Goal: Navigation & Orientation: Find specific page/section

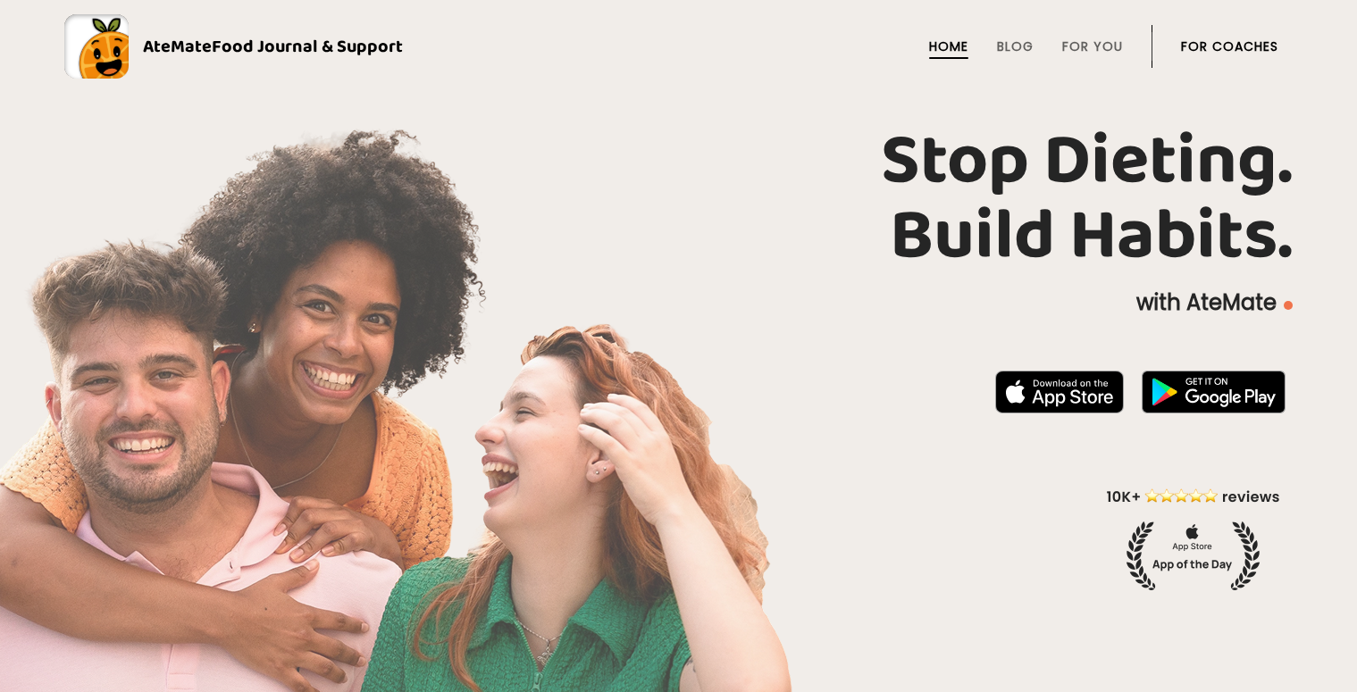
click at [1187, 39] on link "For Coaches" at bounding box center [1229, 46] width 97 height 14
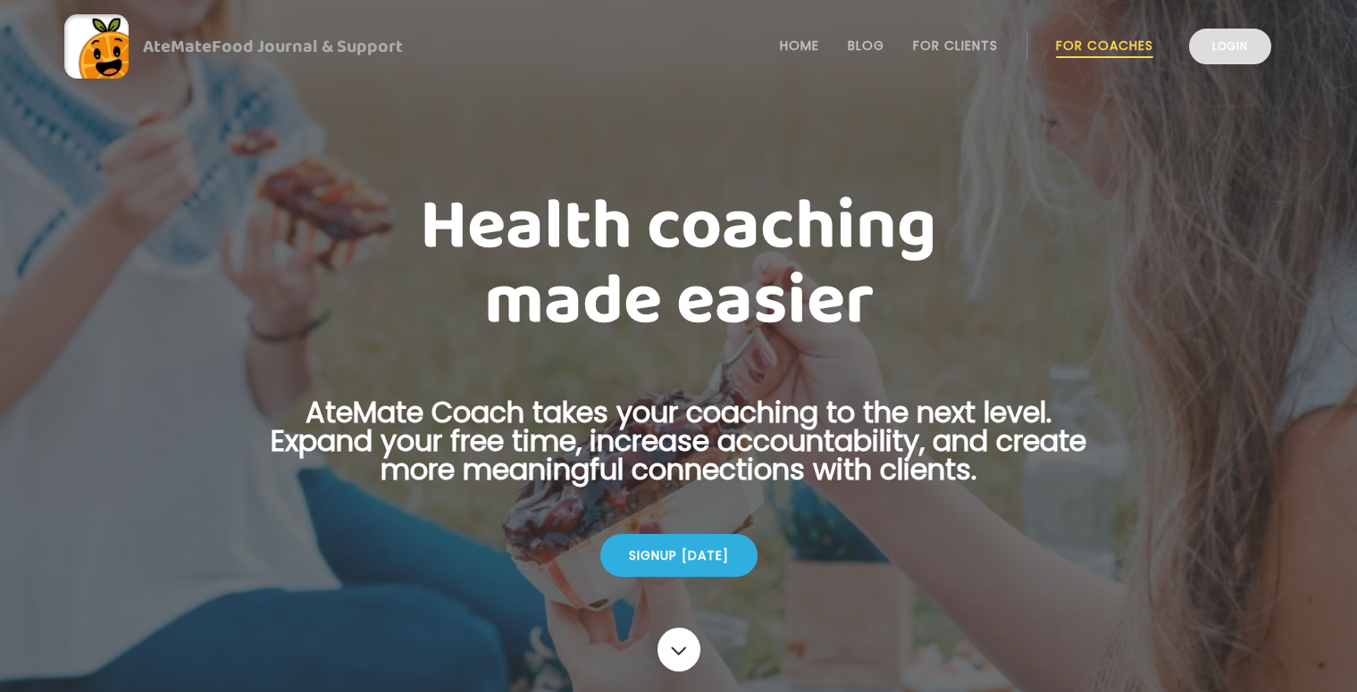
click at [1234, 47] on link "Login" at bounding box center [1230, 47] width 82 height 36
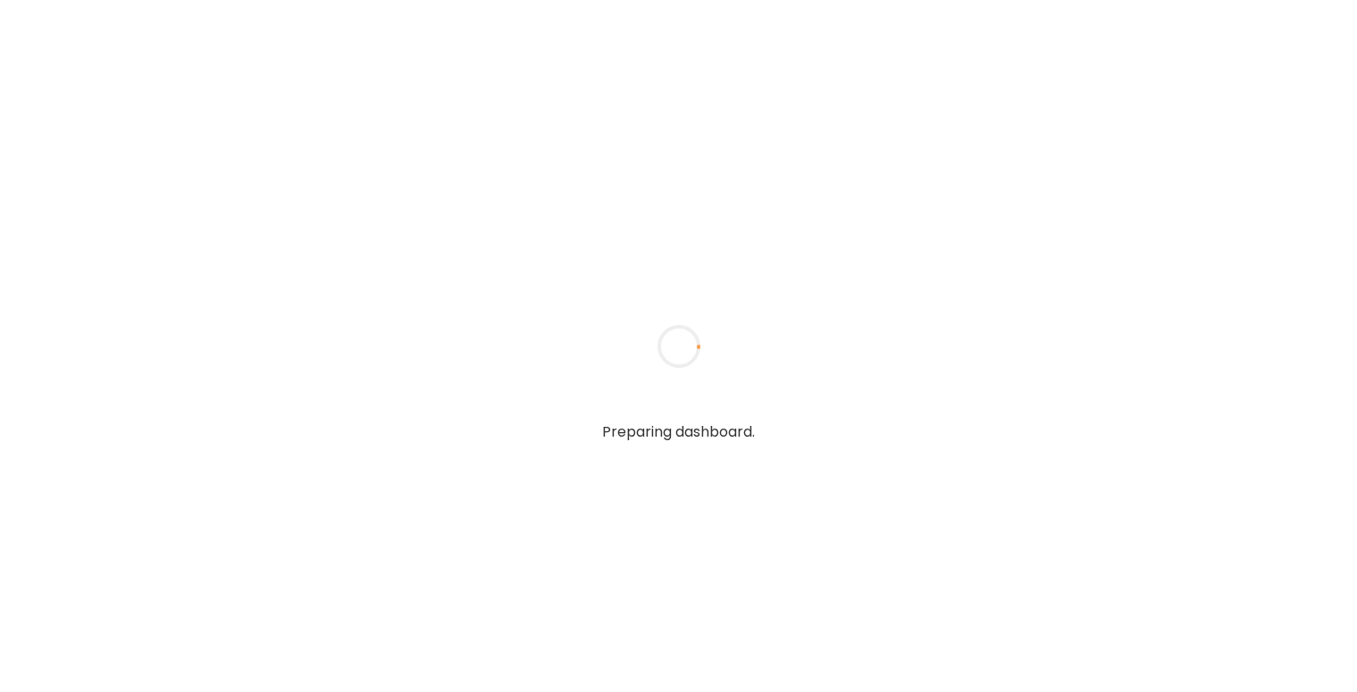
type input "**********"
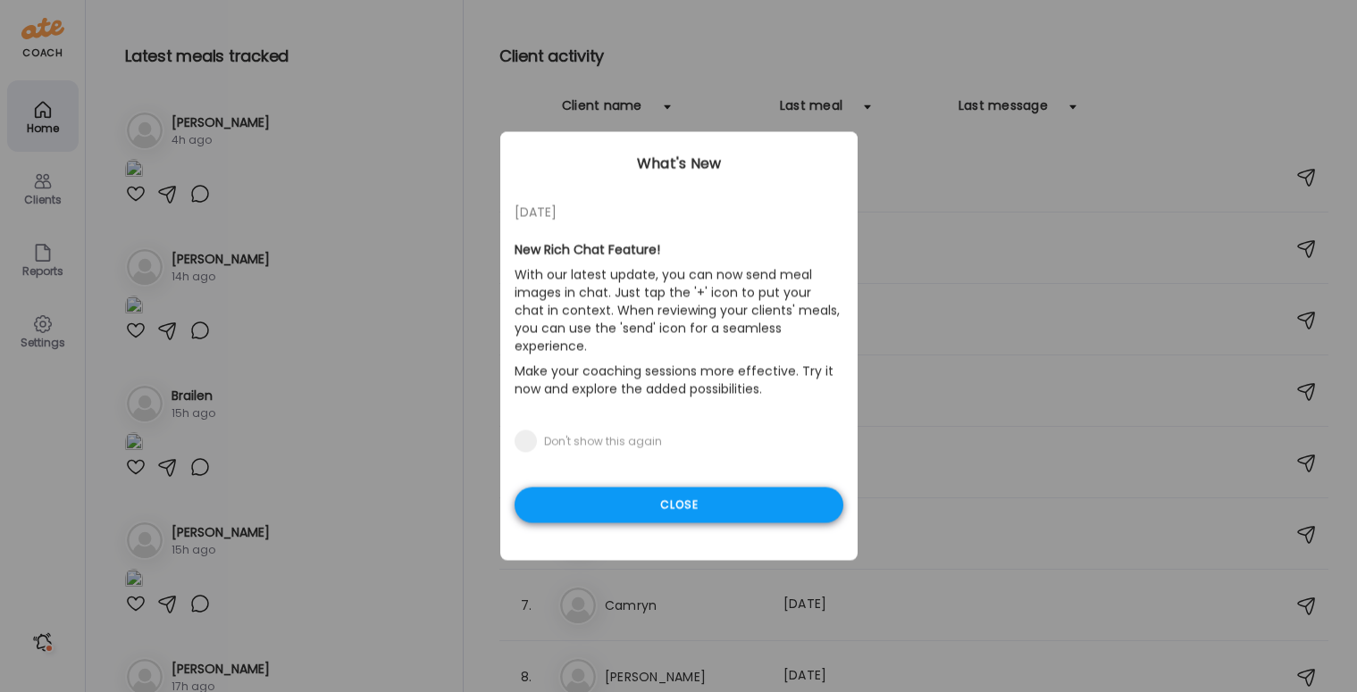
type input "**********"
click at [675, 488] on div "Close" at bounding box center [678, 506] width 329 height 36
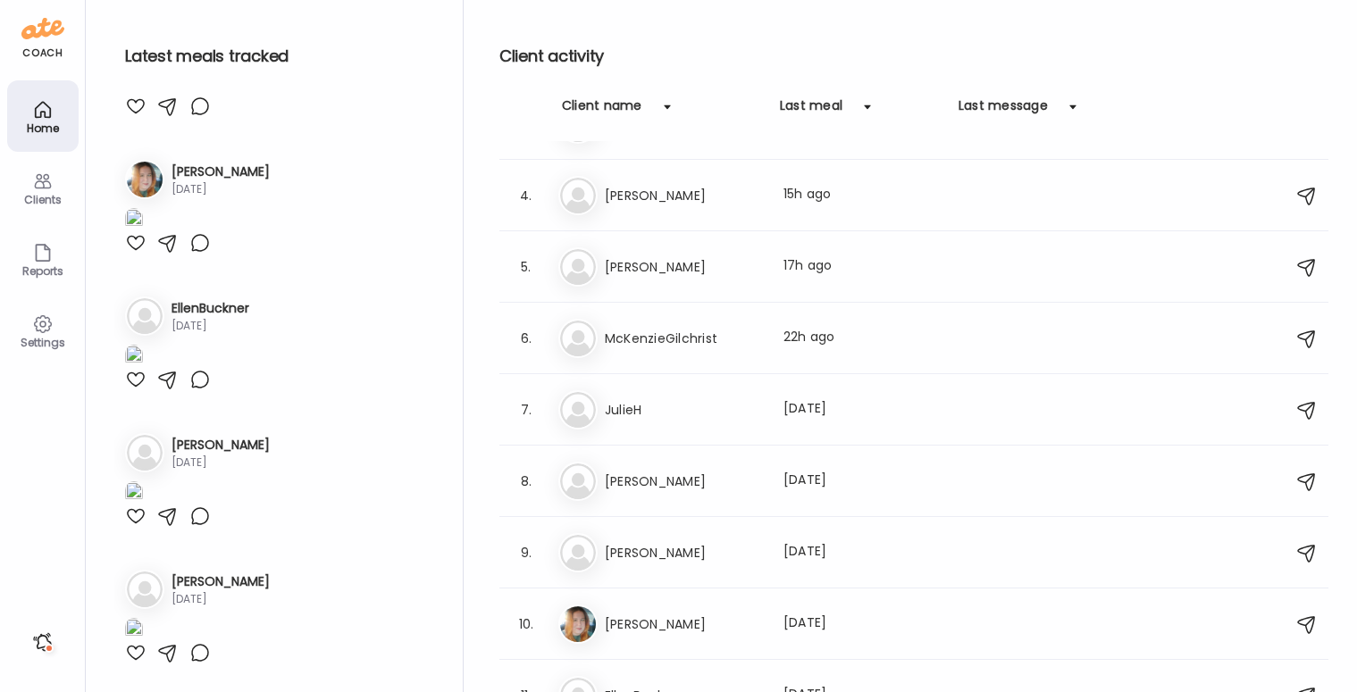
scroll to position [2688, 0]
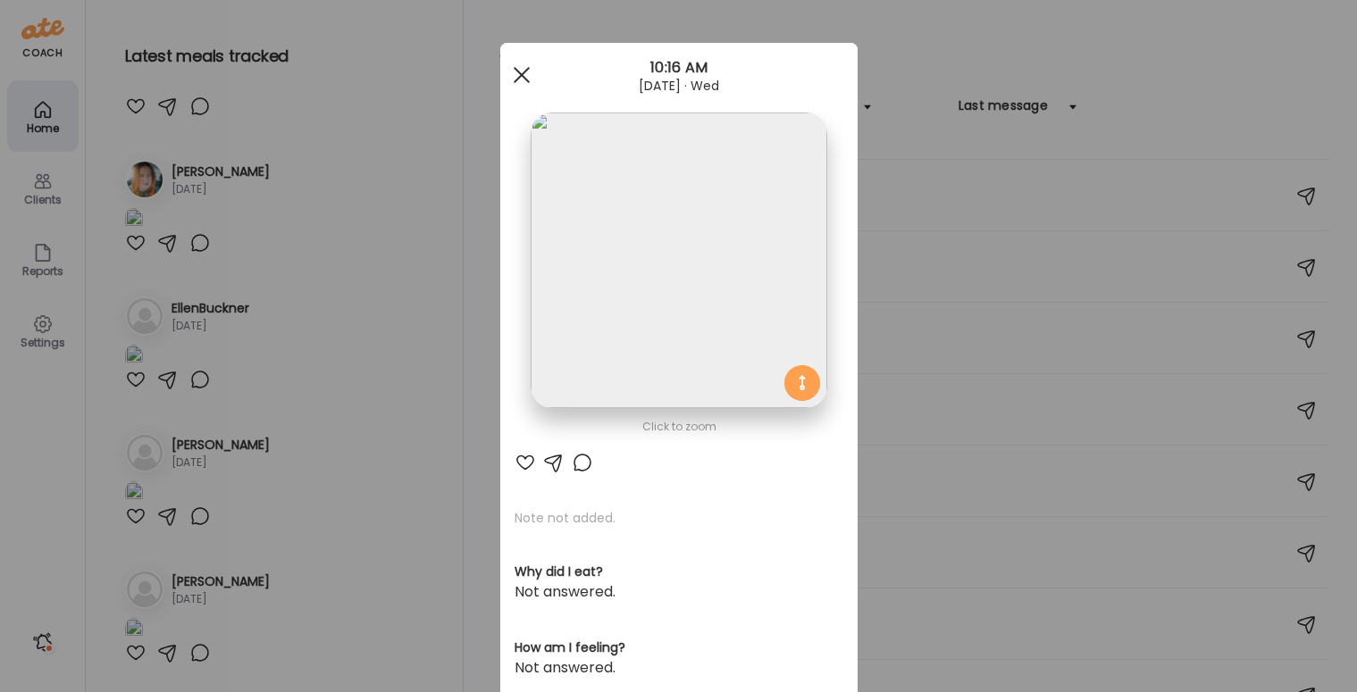
click at [520, 77] on span at bounding box center [521, 75] width 16 height 16
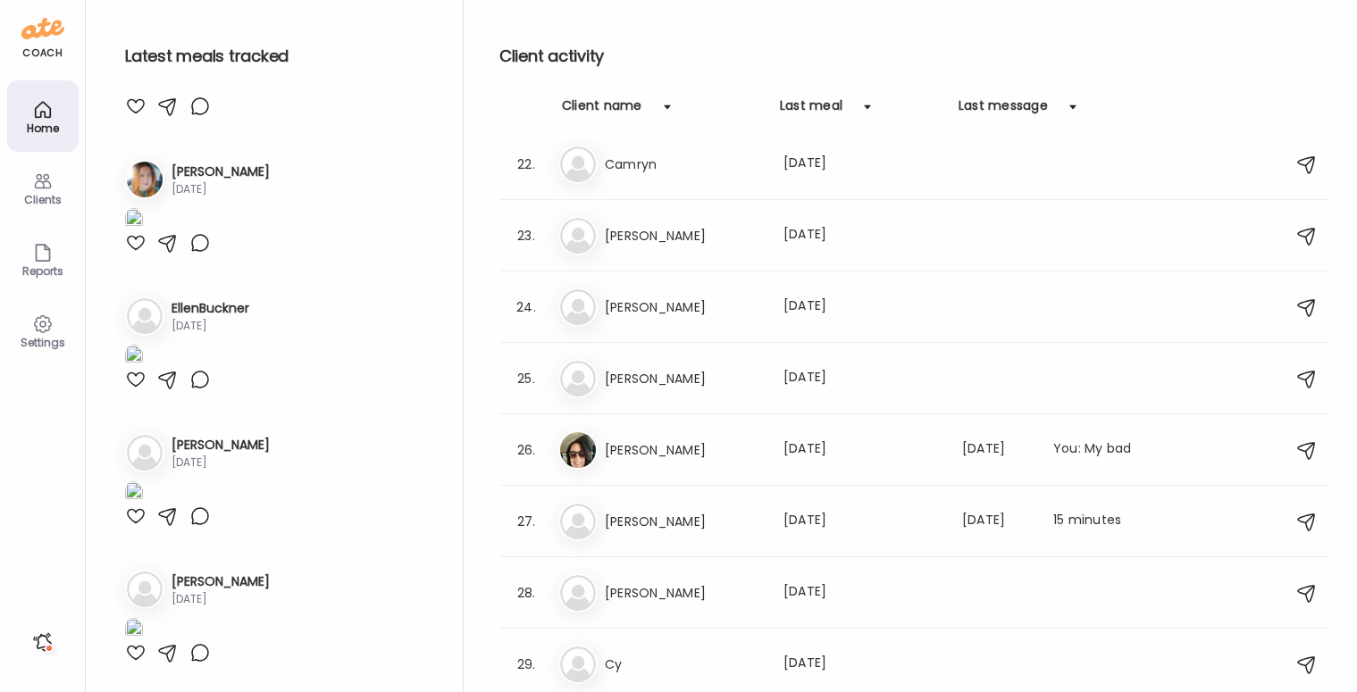
scroll to position [1518, 0]
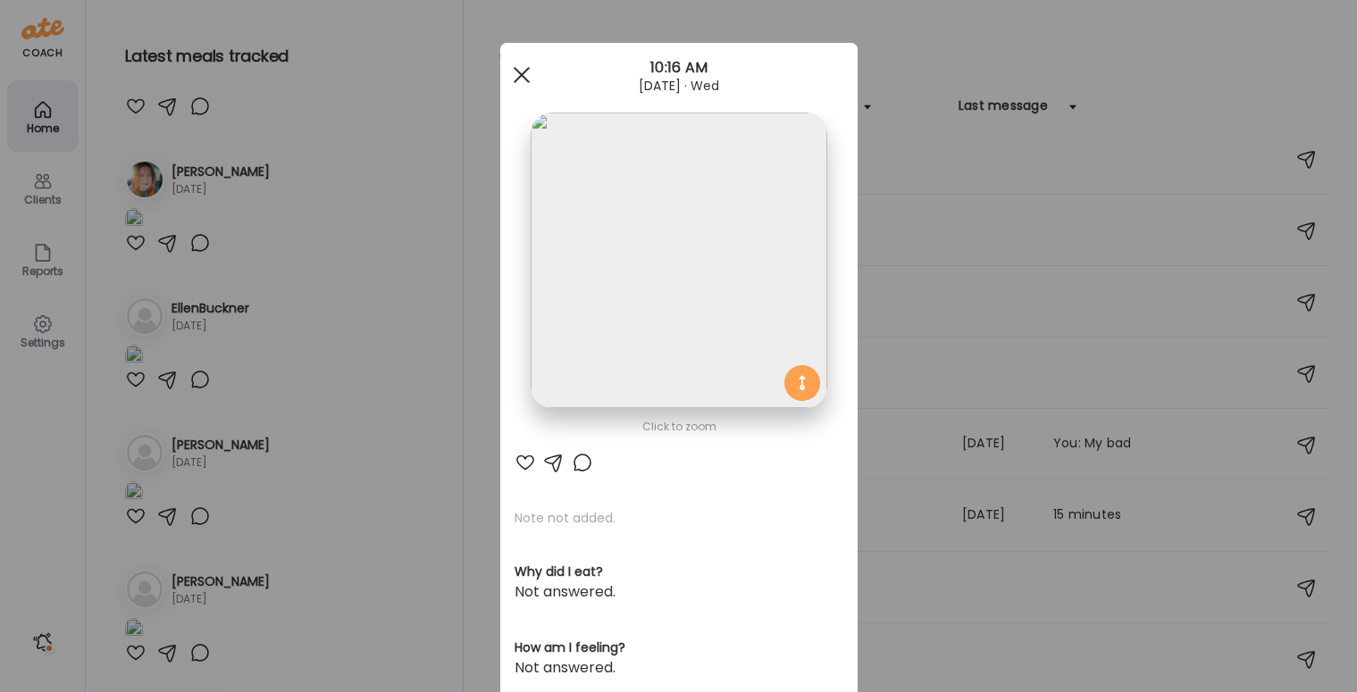
click at [523, 71] on span at bounding box center [521, 75] width 16 height 16
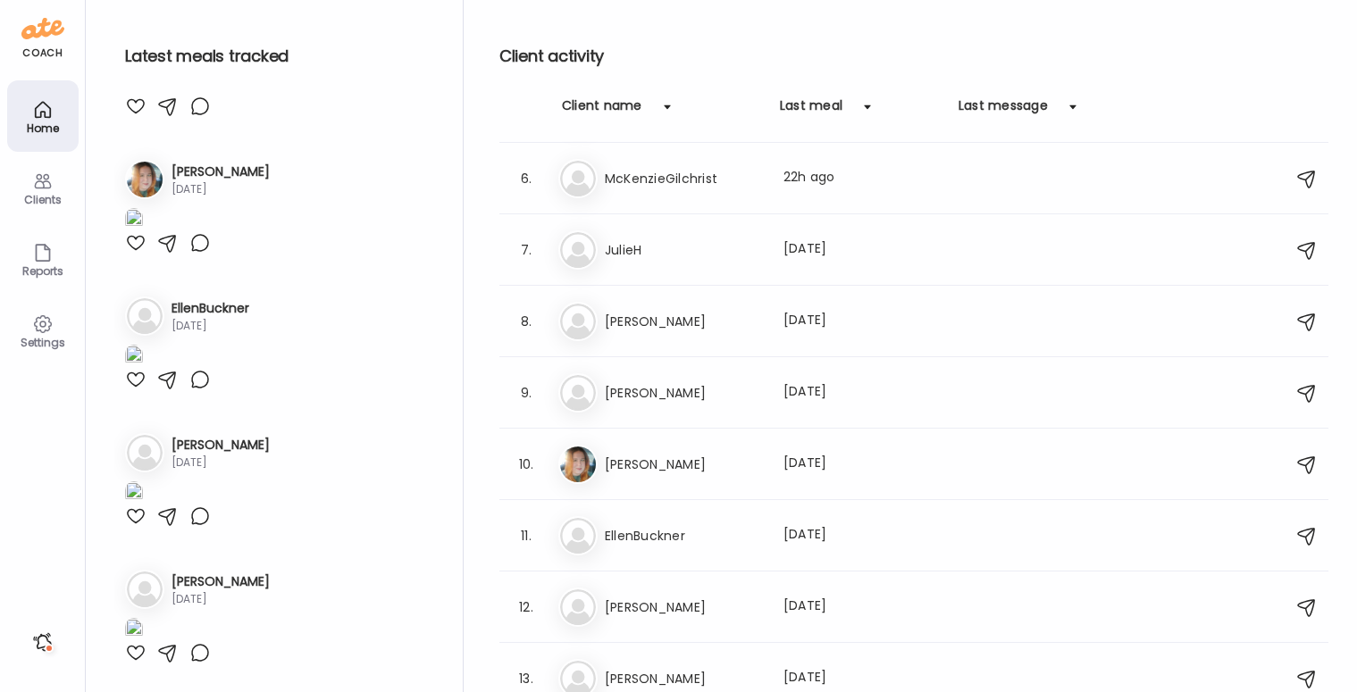
scroll to position [349, 0]
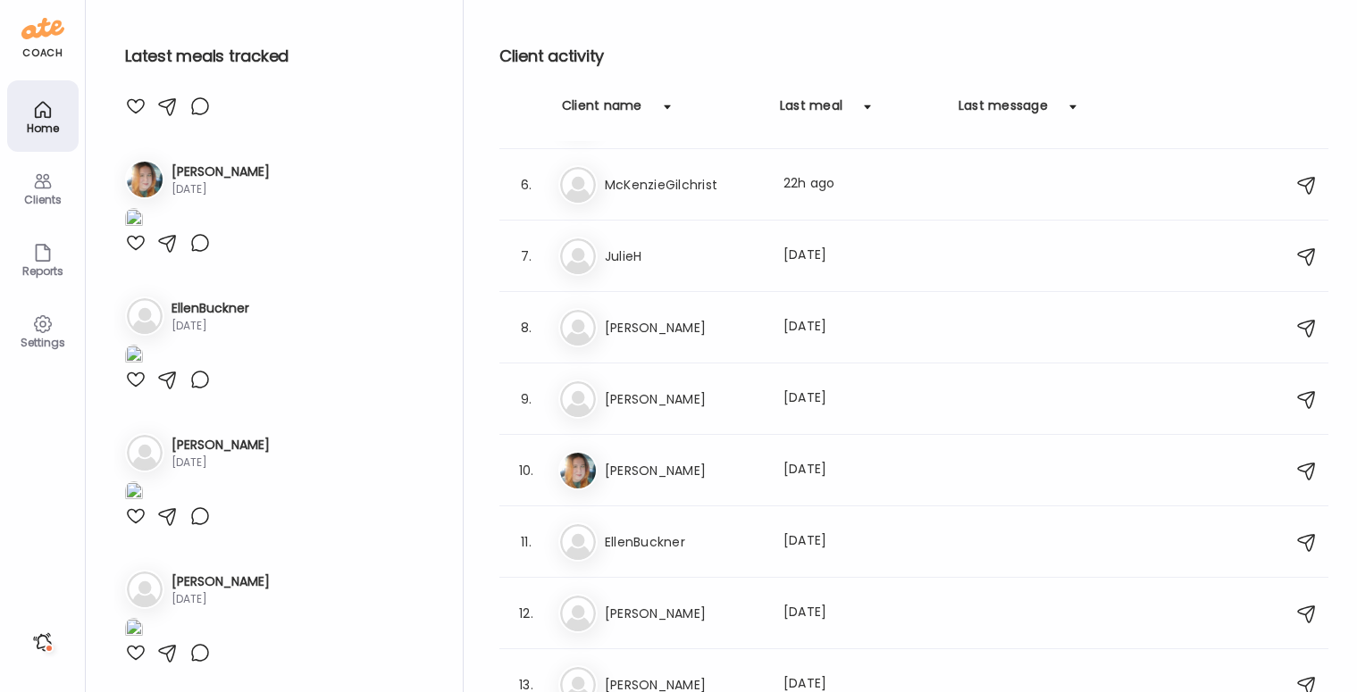
click at [664, 357] on div "8. La Laura Last meal: 8d ago" at bounding box center [913, 327] width 829 height 71
click at [599, 338] on div "La Laura Last meal: 8d ago" at bounding box center [916, 327] width 716 height 39
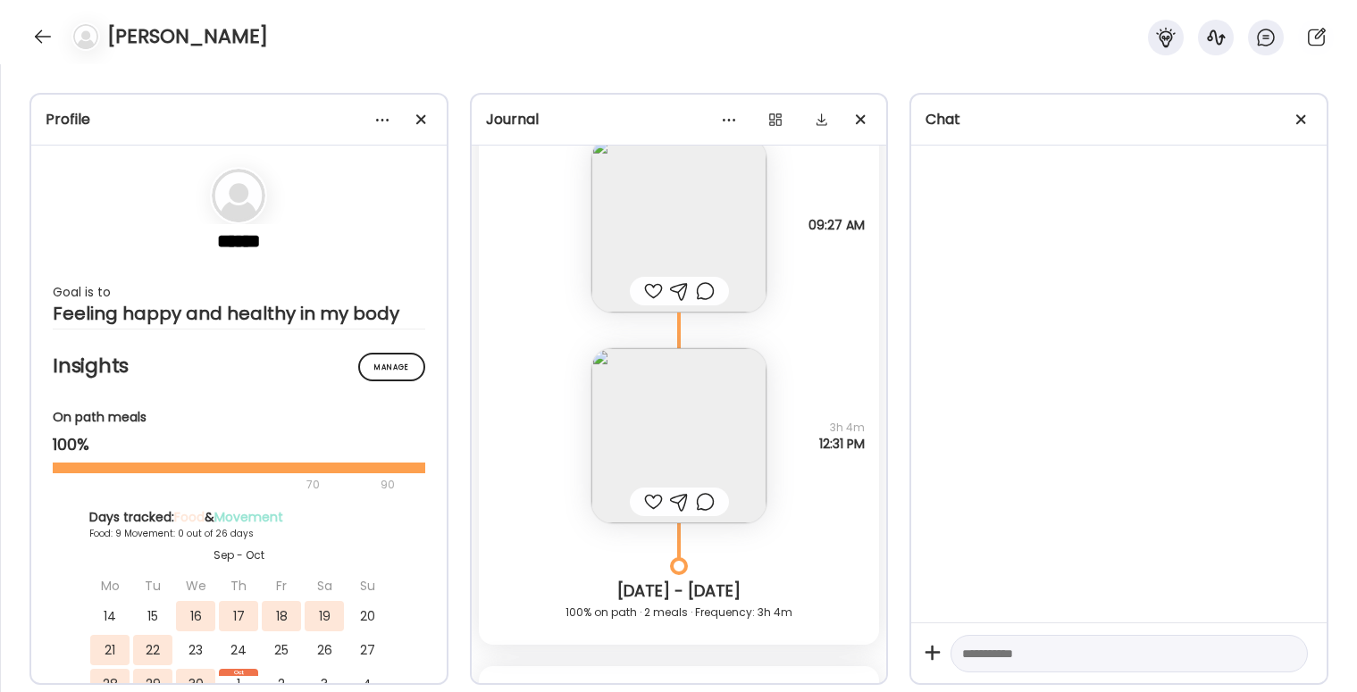
scroll to position [5797, 0]
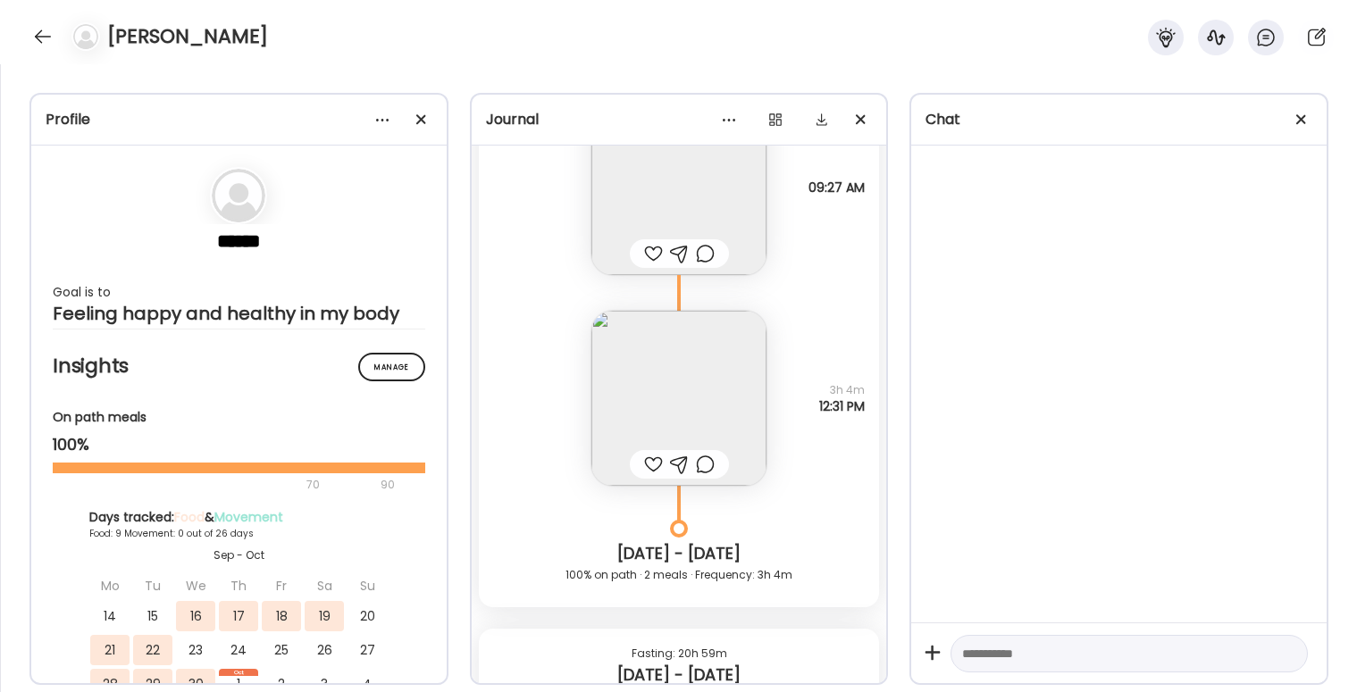
click at [694, 357] on img at bounding box center [678, 398] width 175 height 175
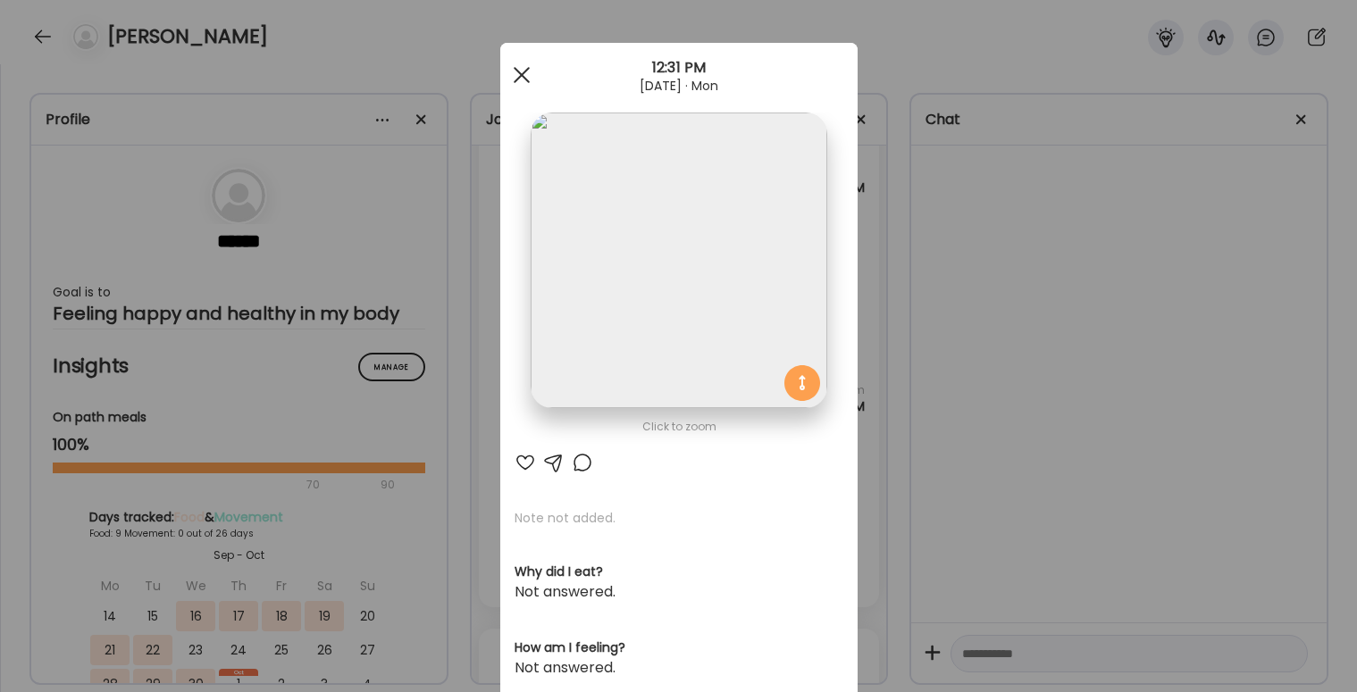
click at [516, 82] on div at bounding box center [522, 75] width 36 height 36
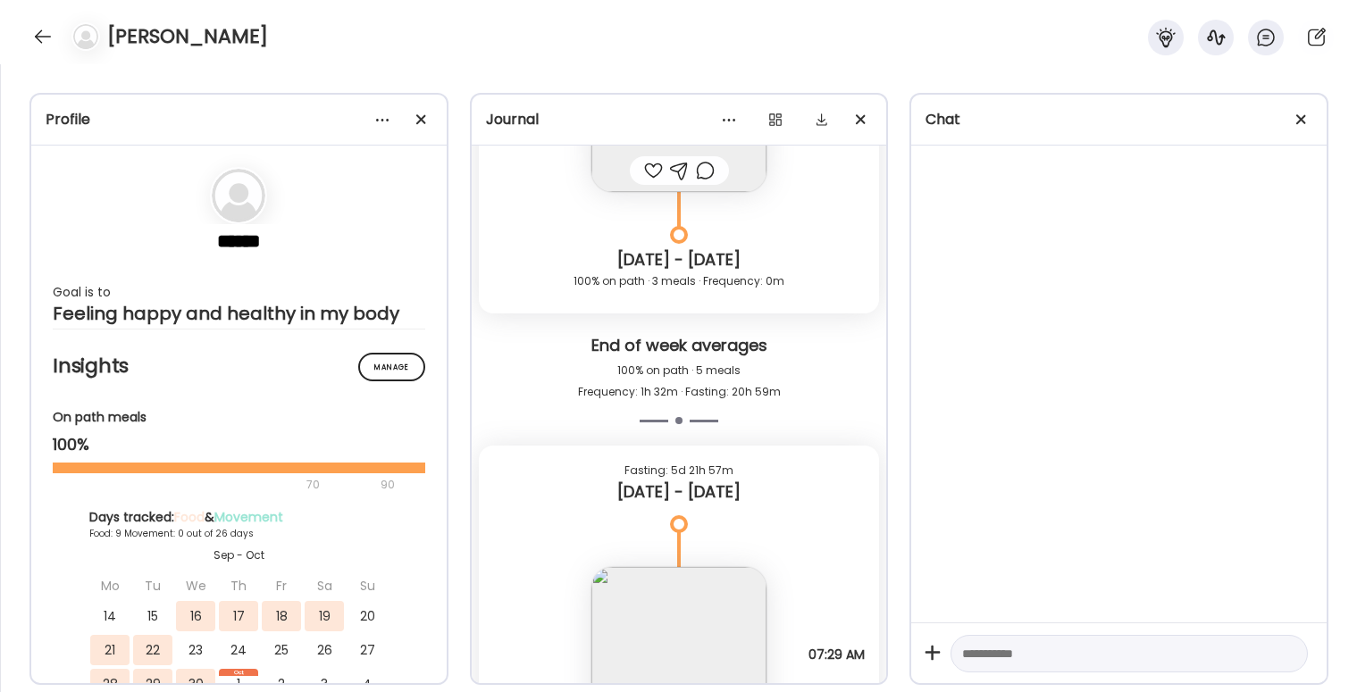
scroll to position [7552, 0]
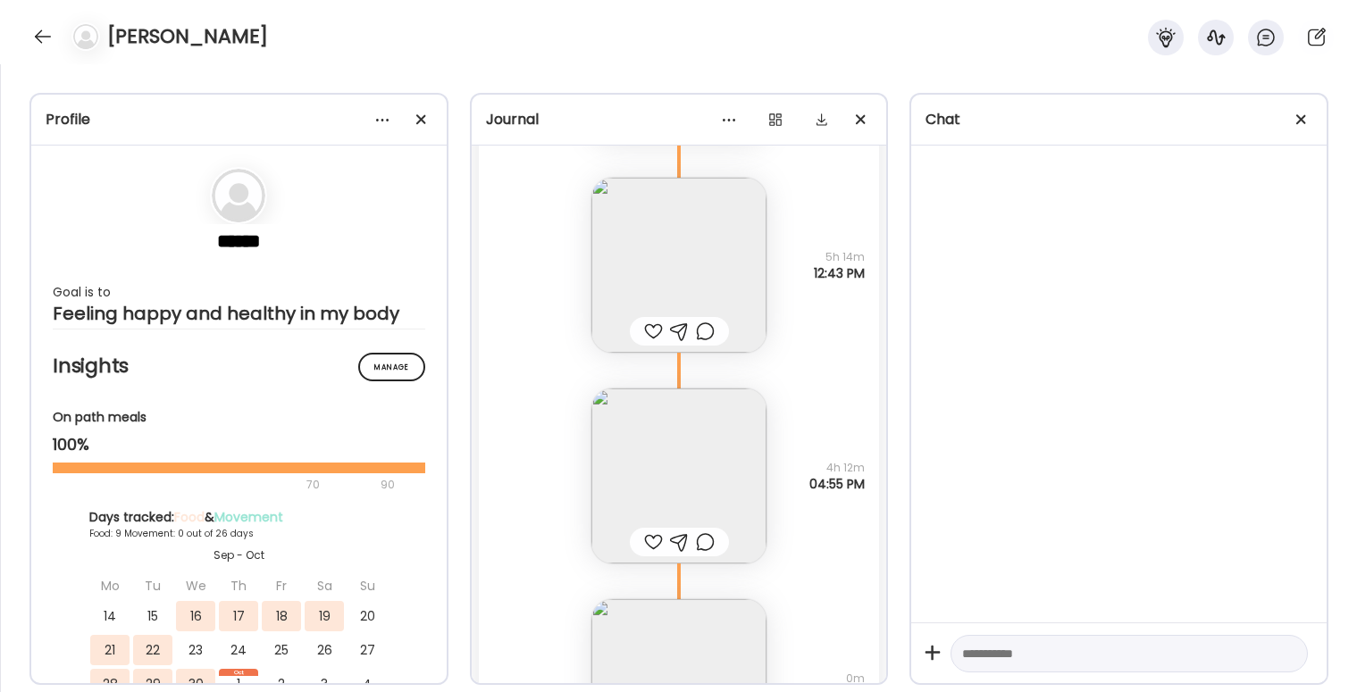
click at [672, 283] on img at bounding box center [678, 265] width 175 height 175
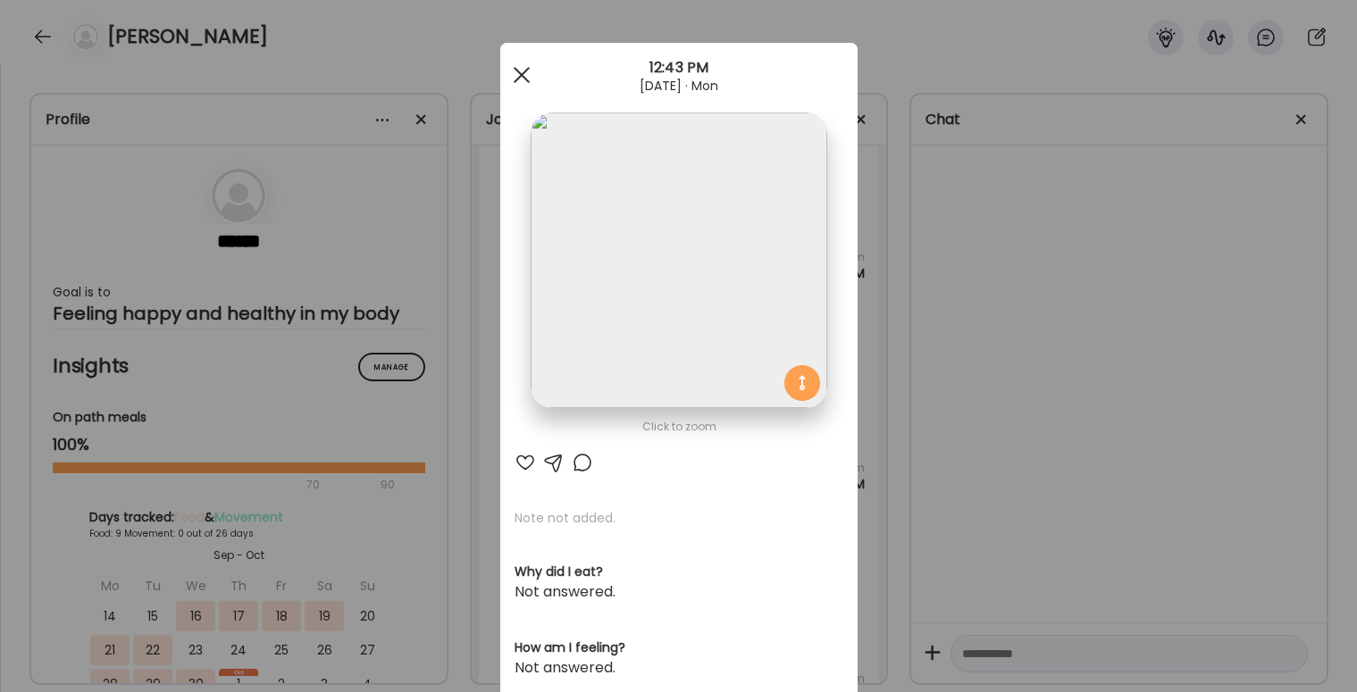
click at [518, 76] on span at bounding box center [521, 75] width 16 height 16
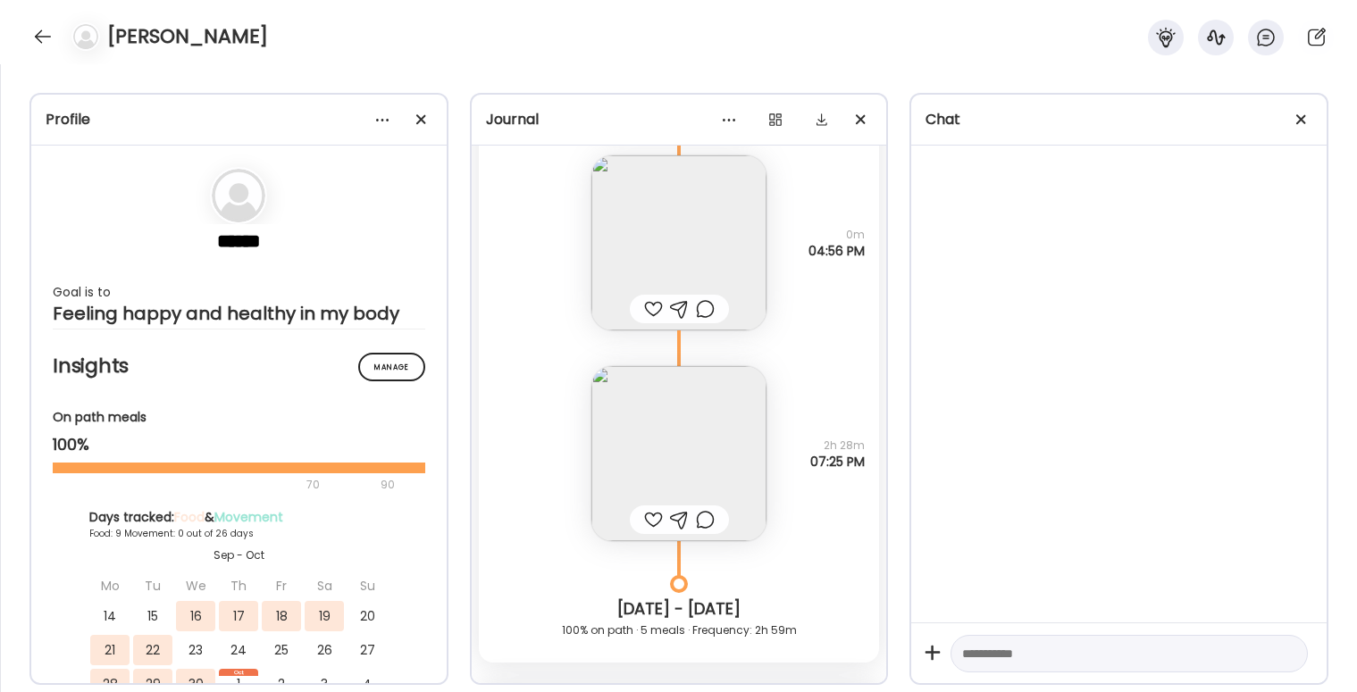
scroll to position [8001, 0]
click at [709, 467] on img at bounding box center [678, 448] width 175 height 175
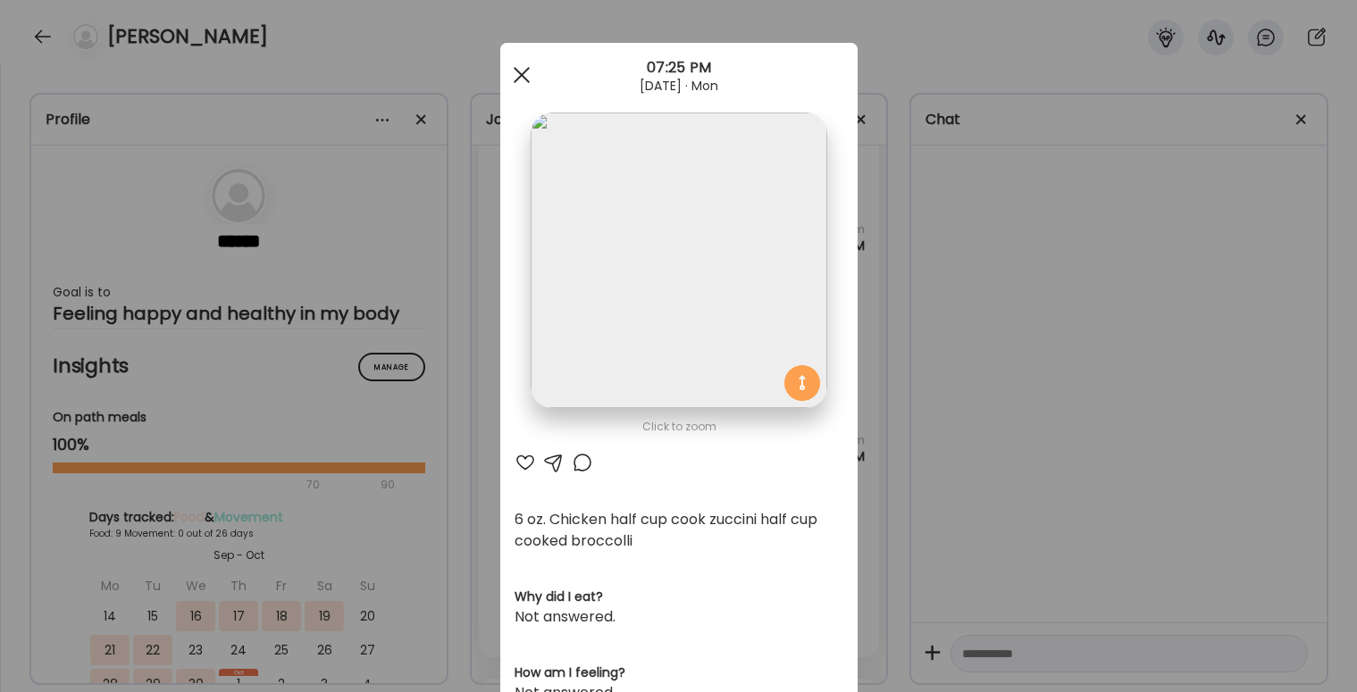
click at [519, 79] on div at bounding box center [522, 75] width 36 height 36
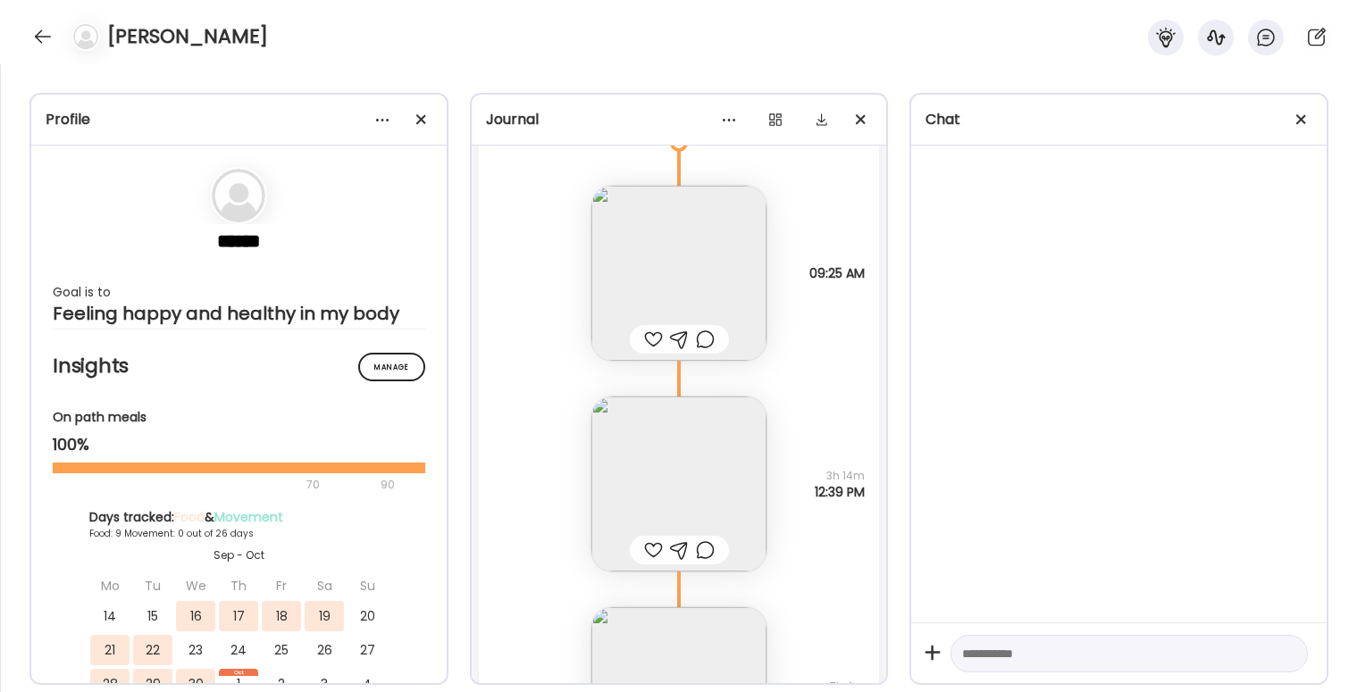
scroll to position [8723, 0]
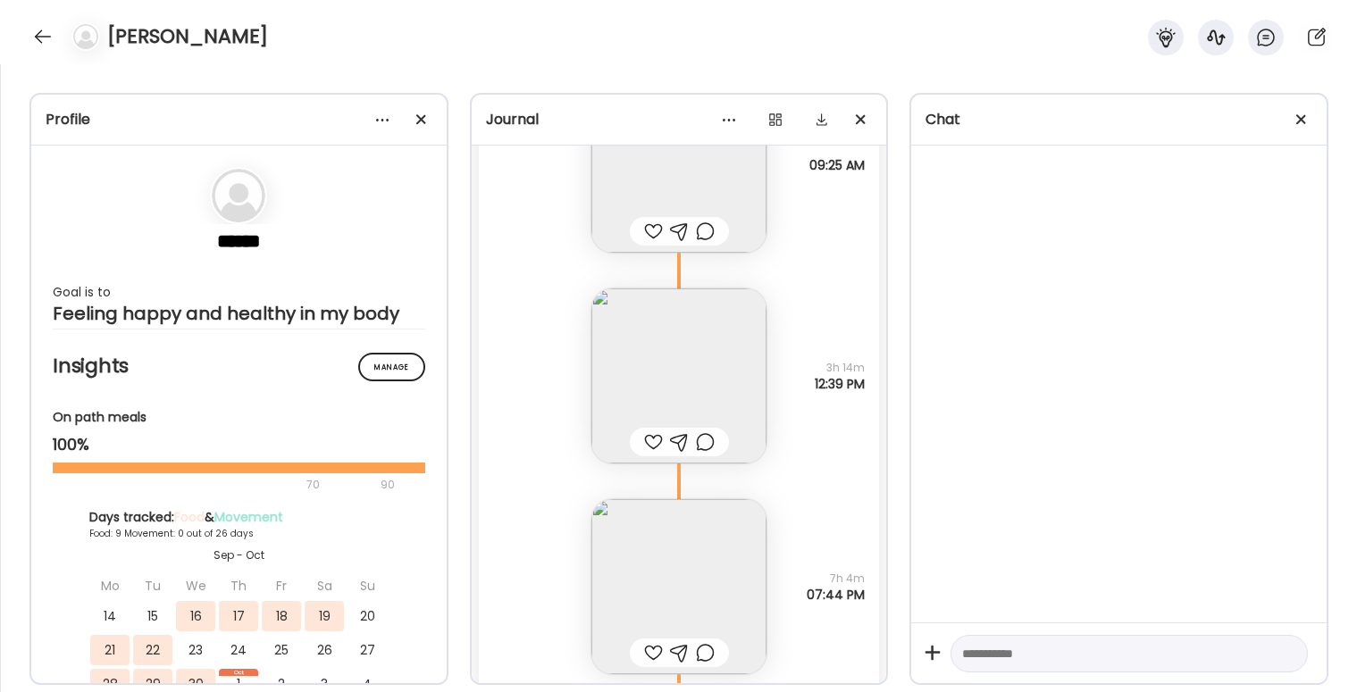
click at [670, 358] on img at bounding box center [678, 375] width 175 height 175
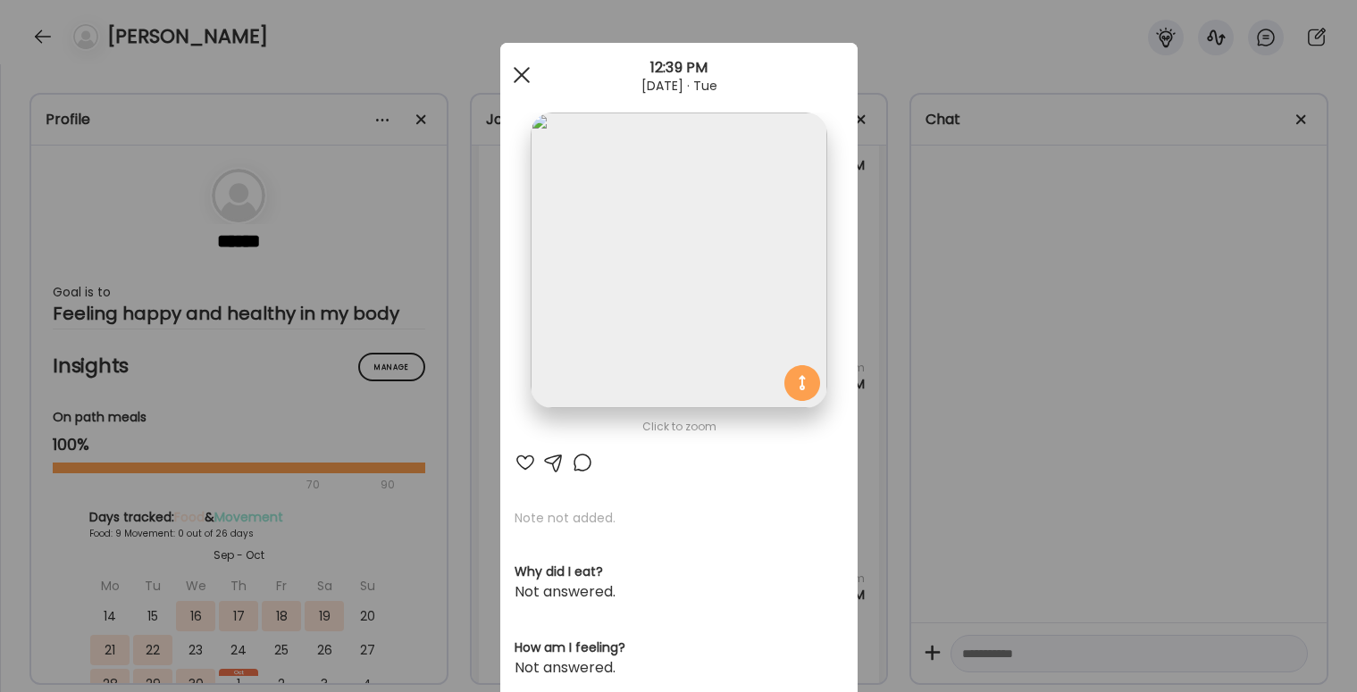
click at [514, 69] on span at bounding box center [521, 75] width 16 height 16
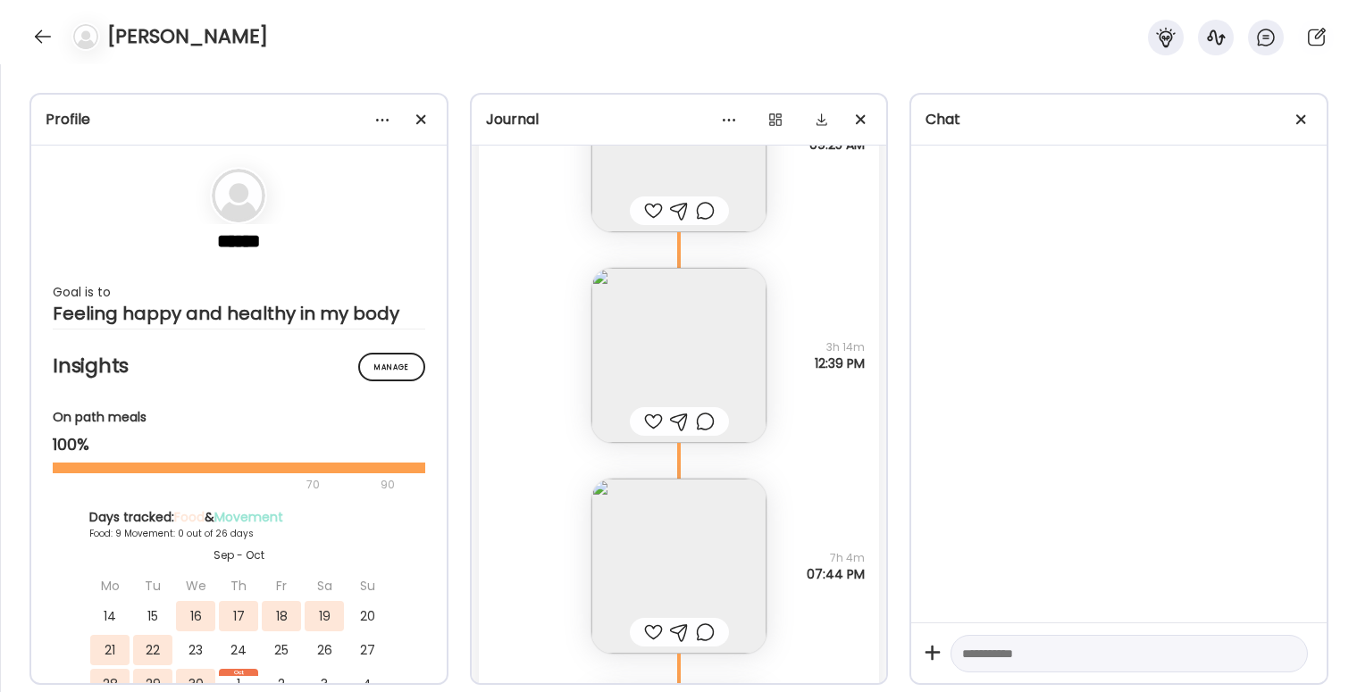
scroll to position [8727, 0]
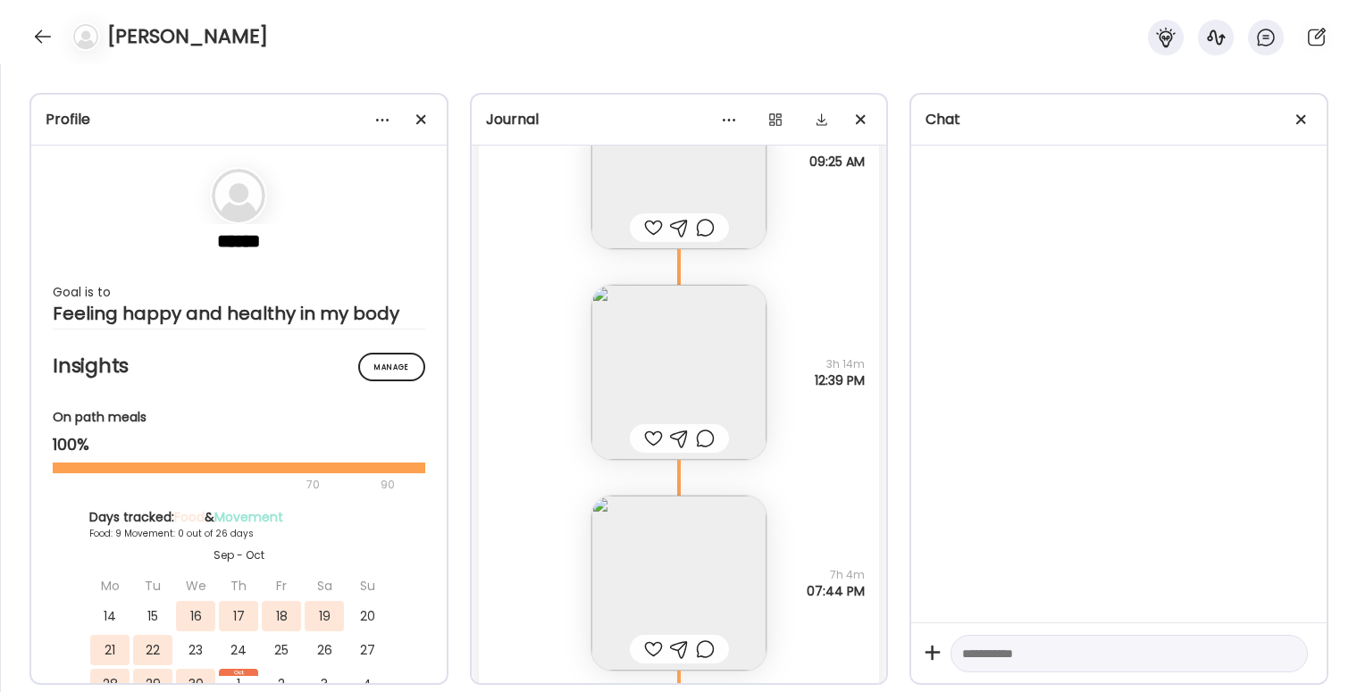
click at [708, 347] on img at bounding box center [678, 372] width 175 height 175
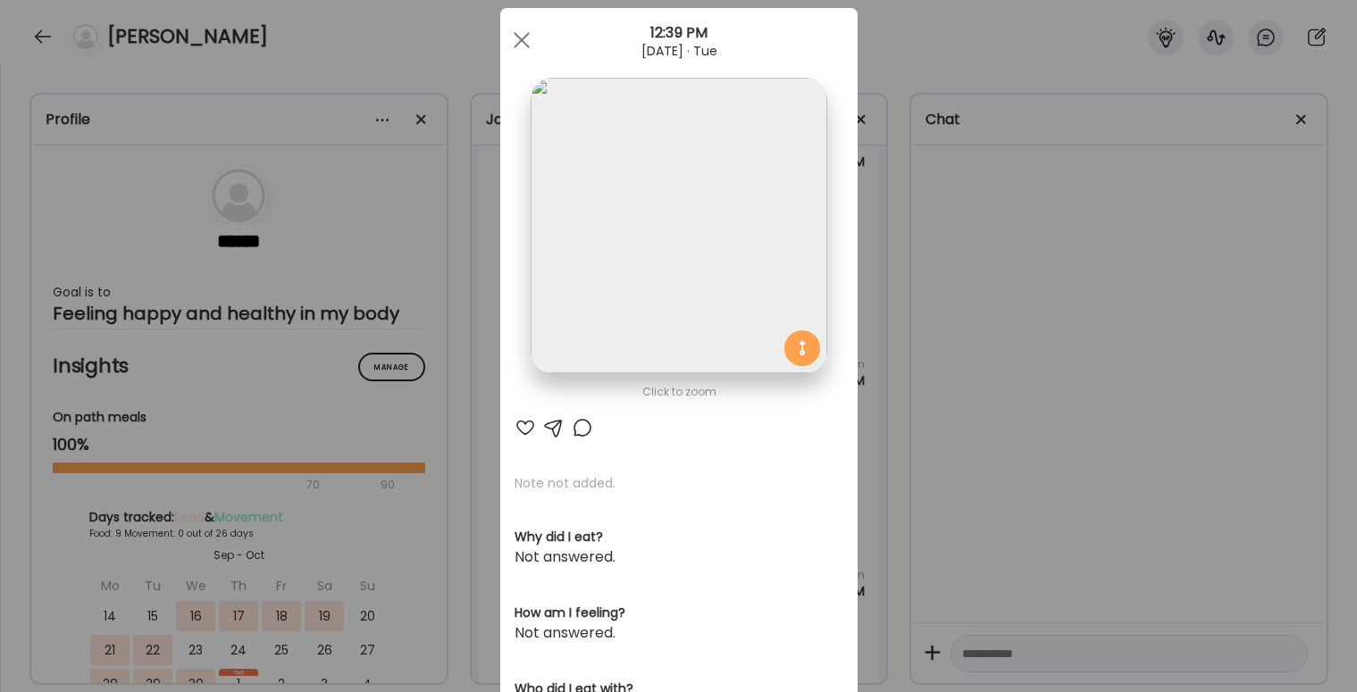
scroll to position [0, 0]
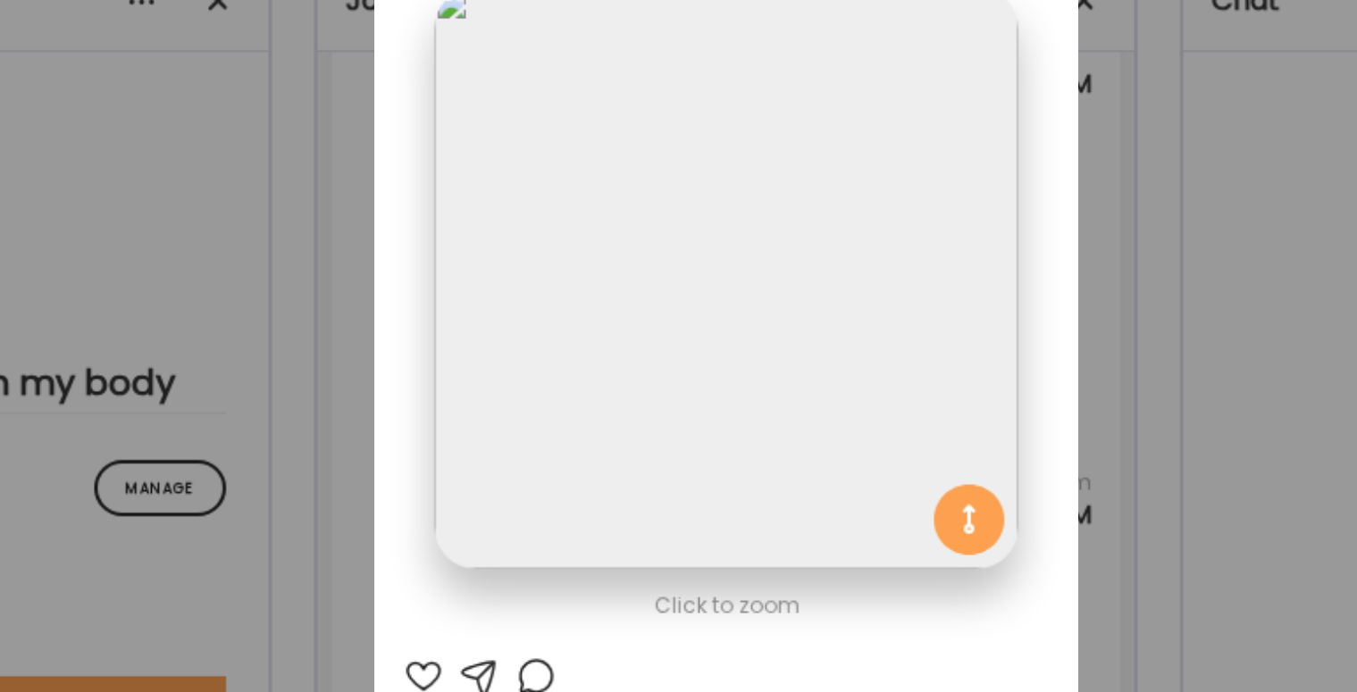
click at [597, 201] on img at bounding box center [678, 261] width 296 height 296
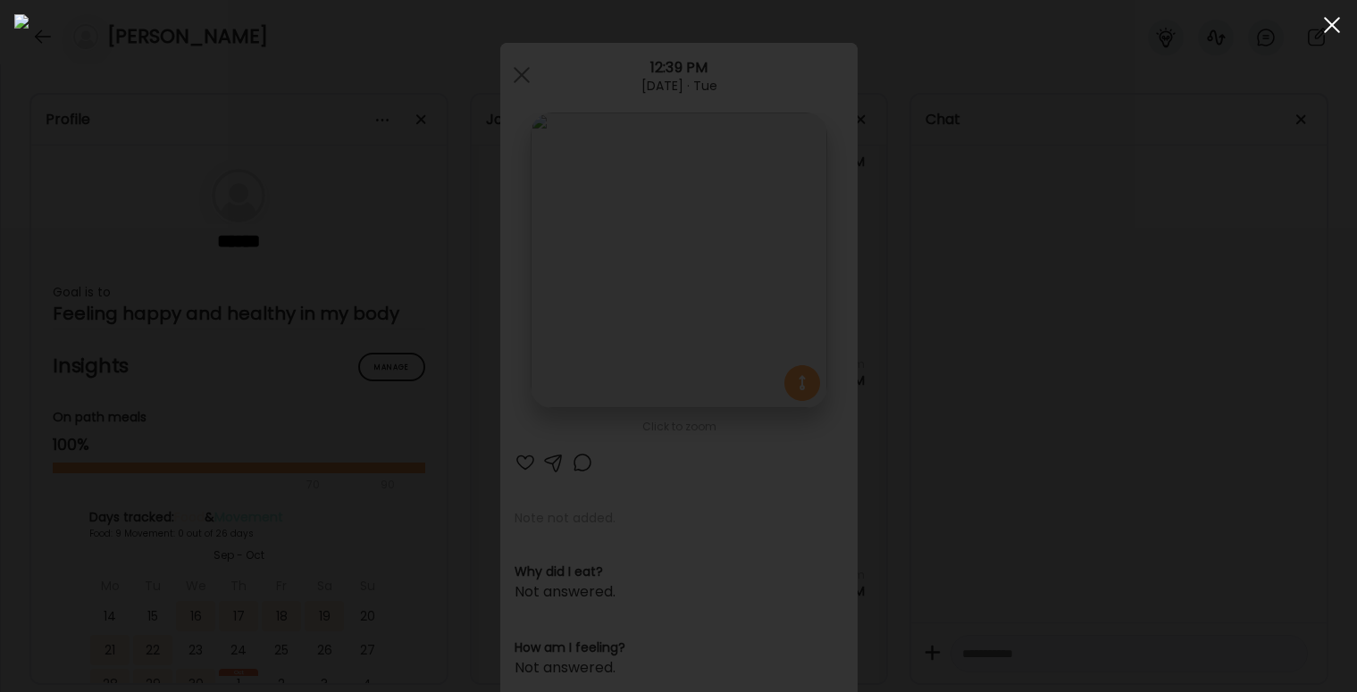
click at [1330, 19] on div at bounding box center [1332, 25] width 36 height 36
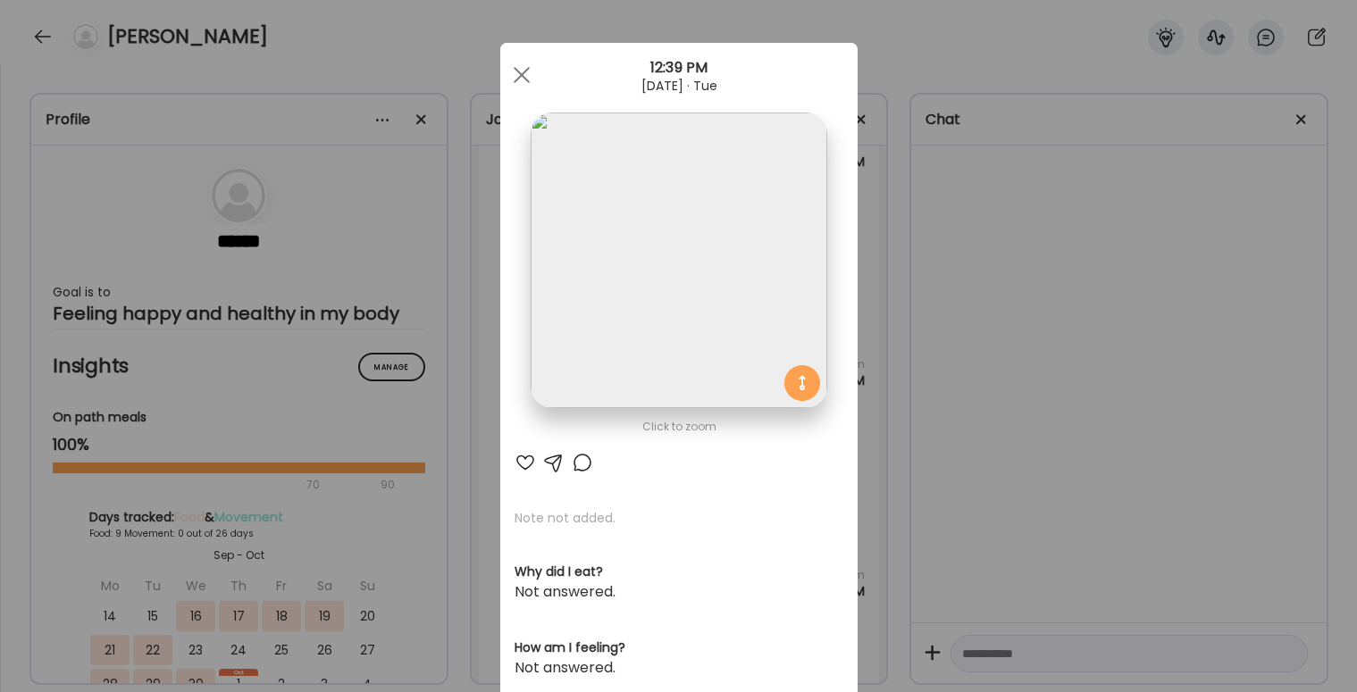
scroll to position [37, 0]
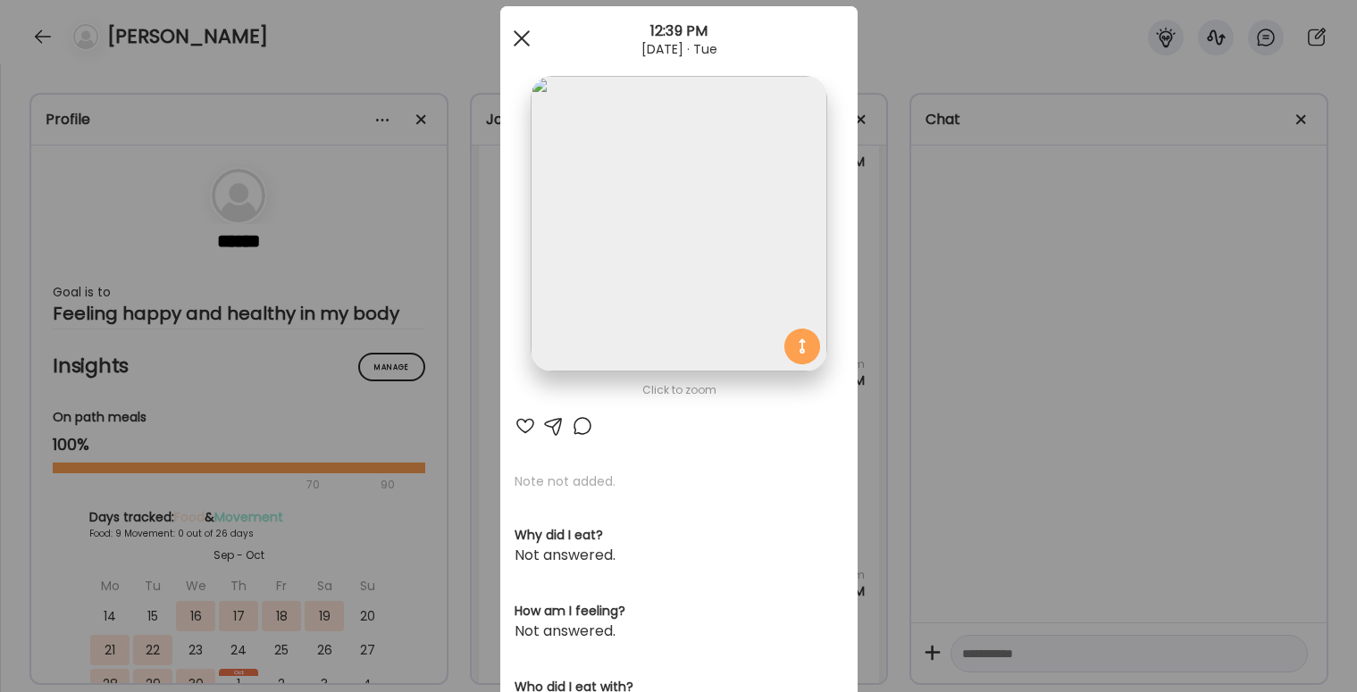
click at [523, 33] on span at bounding box center [521, 38] width 16 height 16
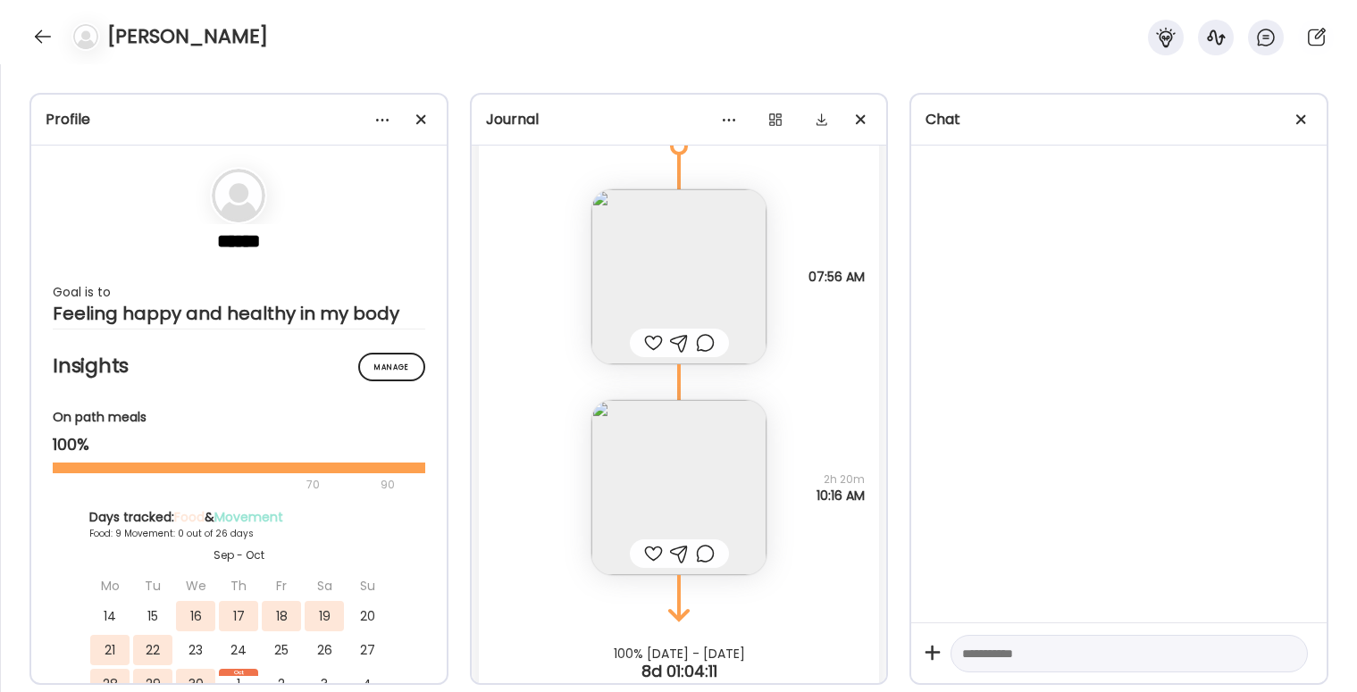
scroll to position [9684, 0]
